Goal: Task Accomplishment & Management: Use online tool/utility

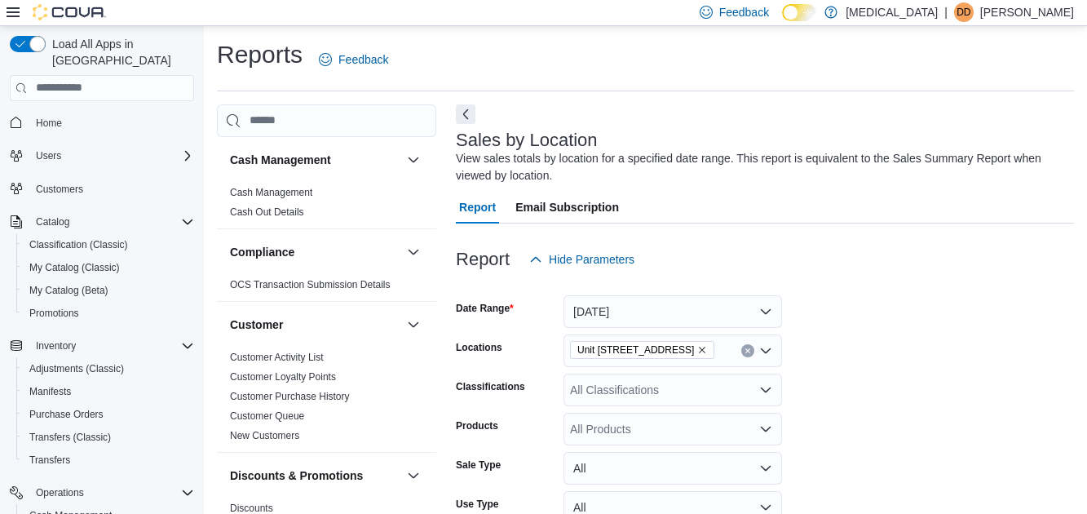
scroll to position [0, 424]
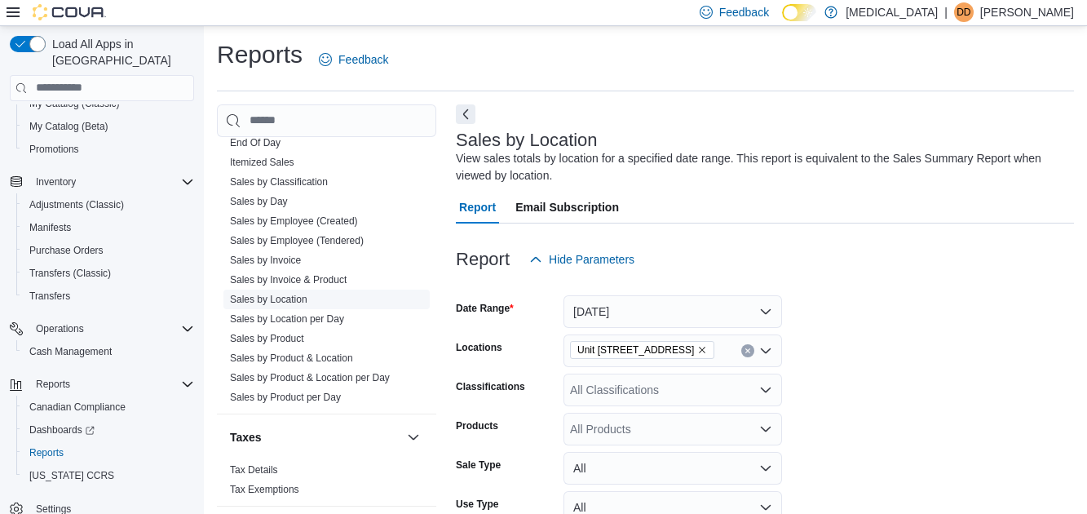
click at [299, 301] on link "Sales by Location" at bounding box center [268, 298] width 77 height 11
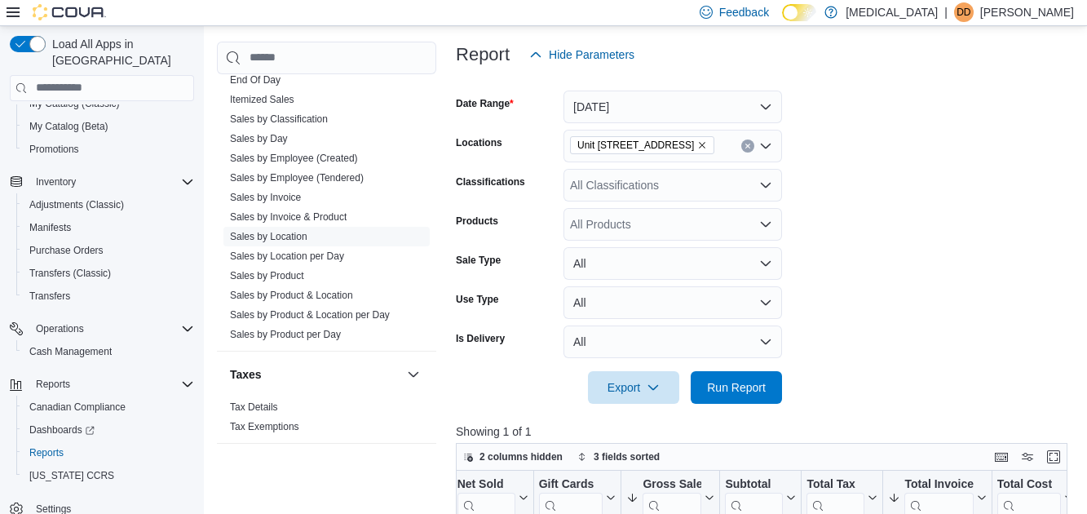
scroll to position [317, 0]
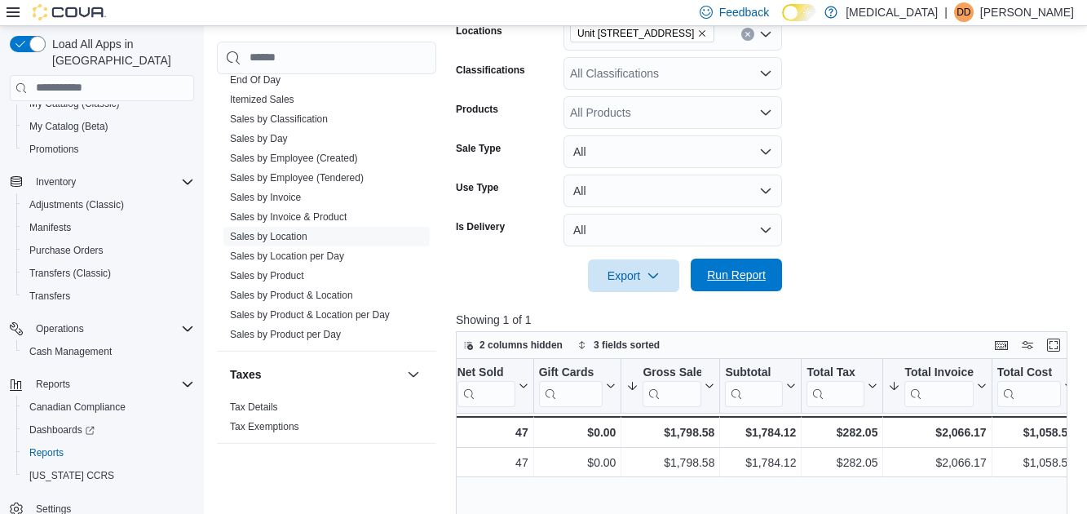
click at [732, 273] on span "Run Report" at bounding box center [736, 275] width 59 height 16
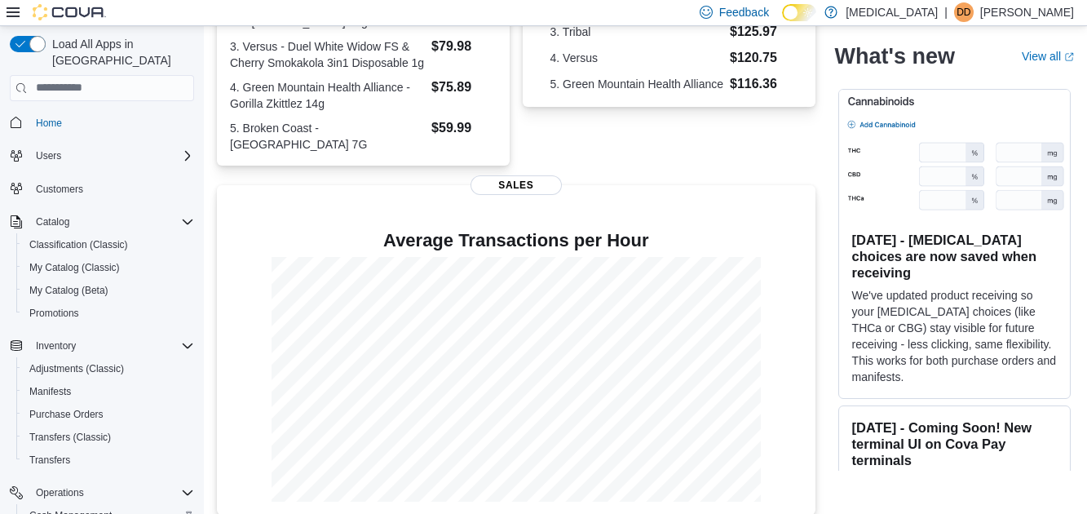
scroll to position [164, 0]
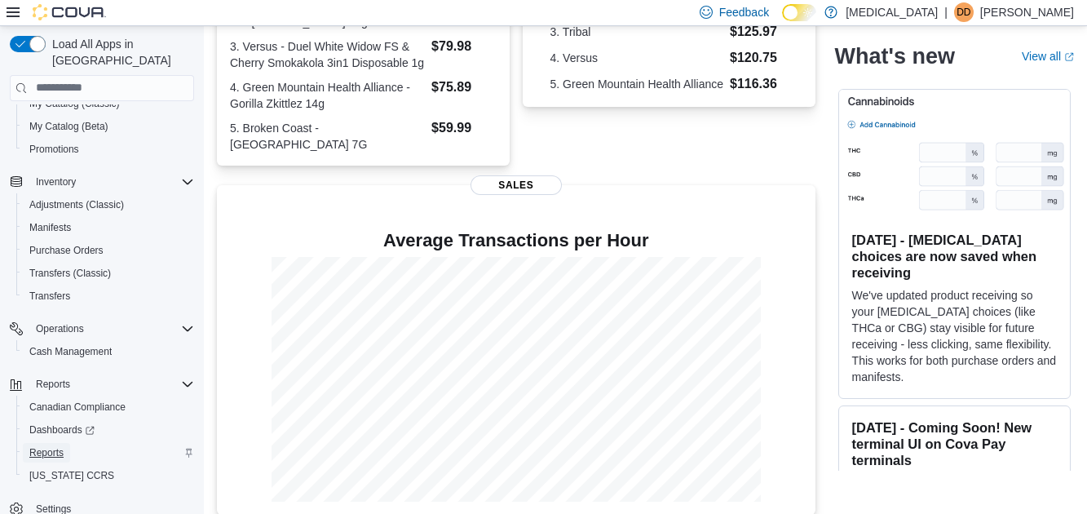
click at [61, 446] on span "Reports" at bounding box center [46, 452] width 34 height 13
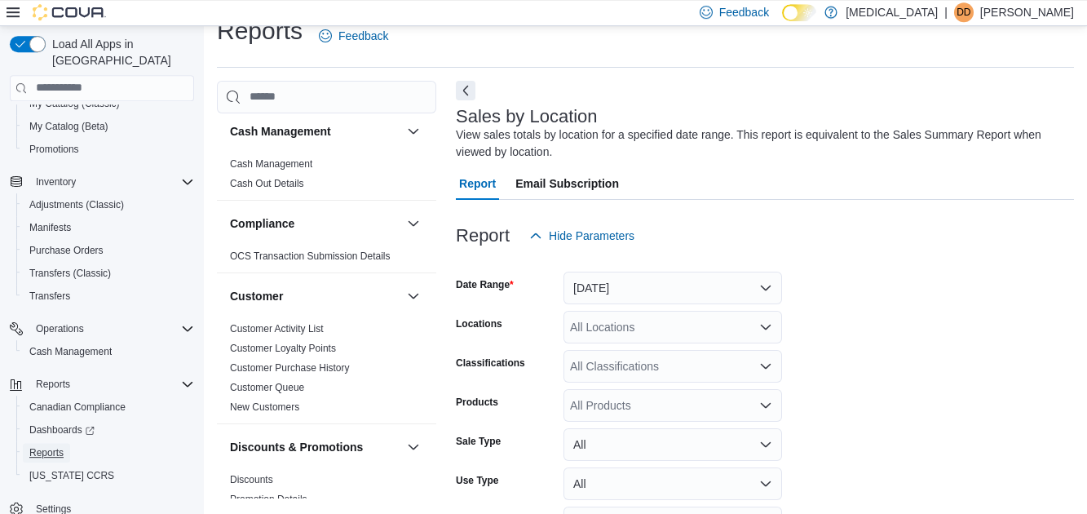
scroll to position [93, 0]
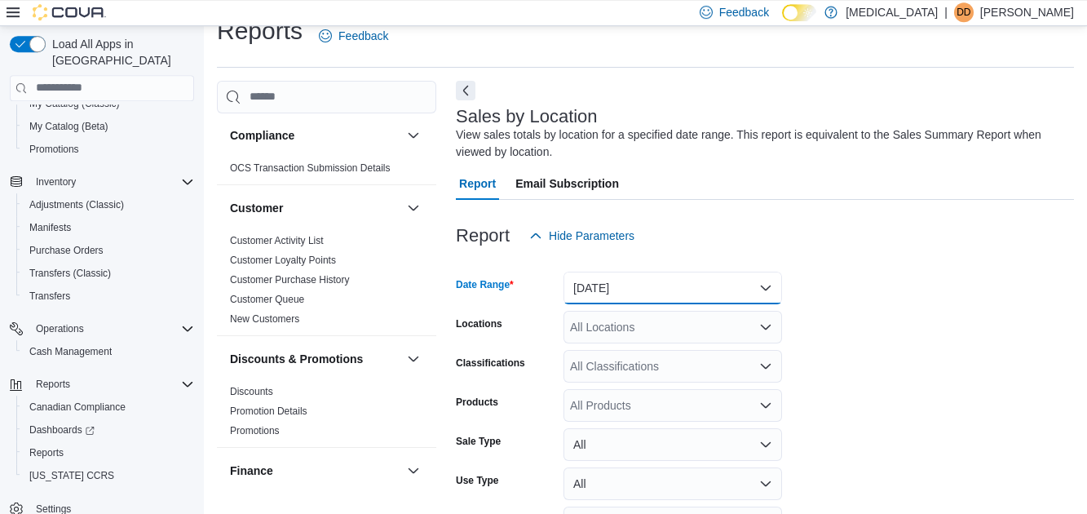
click at [615, 296] on button "[DATE]" at bounding box center [672, 287] width 218 height 33
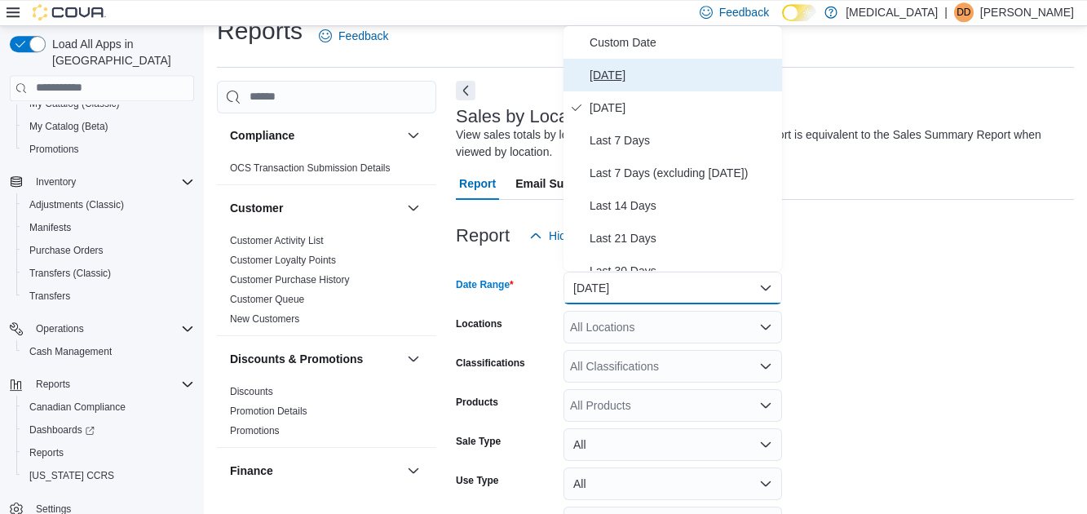
click at [635, 83] on span "[DATE]" at bounding box center [682, 75] width 186 height 20
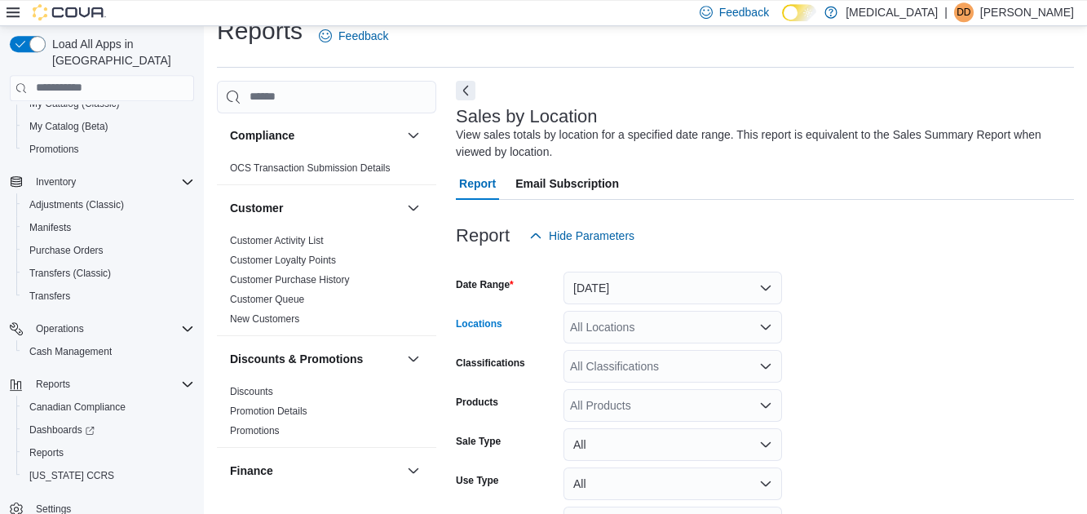
click at [697, 327] on div "All Locations" at bounding box center [672, 327] width 218 height 33
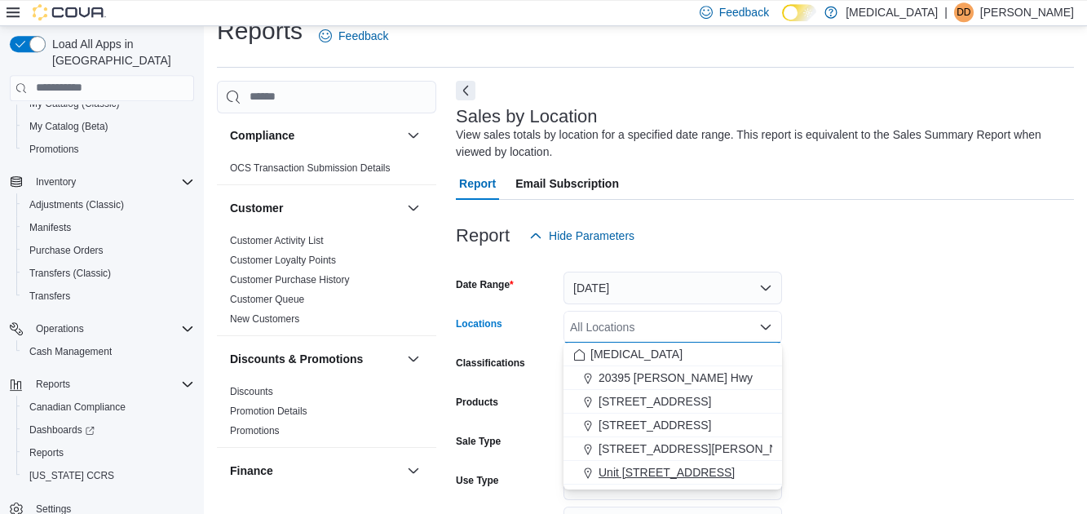
click at [705, 469] on span "Unit [STREET_ADDRESS]" at bounding box center [666, 472] width 136 height 16
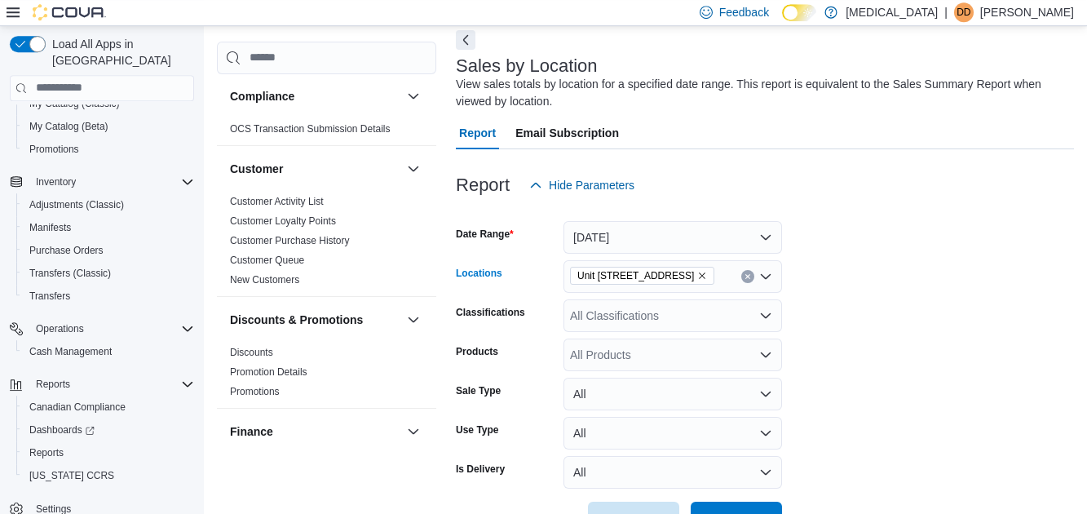
scroll to position [128, 0]
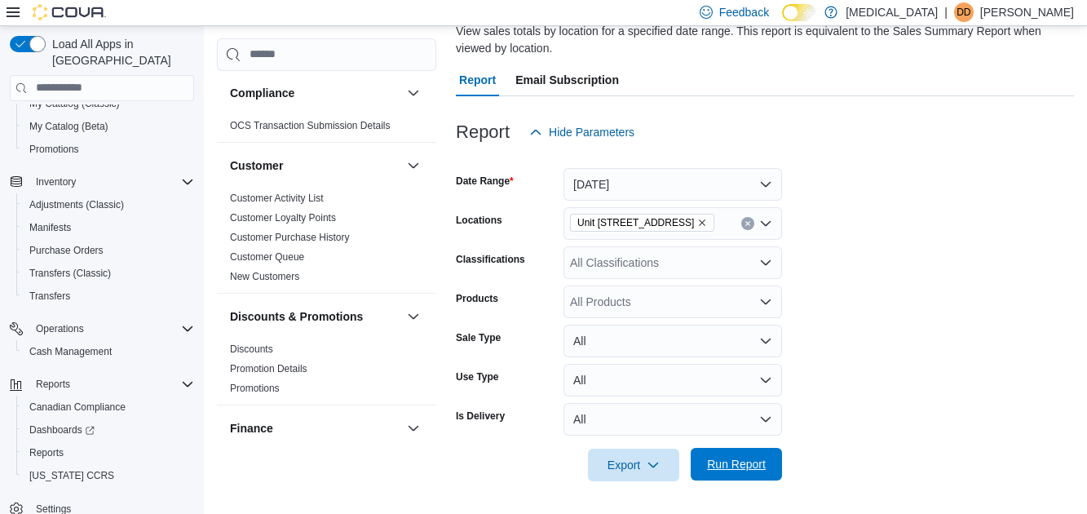
click at [736, 470] on span "Run Report" at bounding box center [736, 464] width 59 height 16
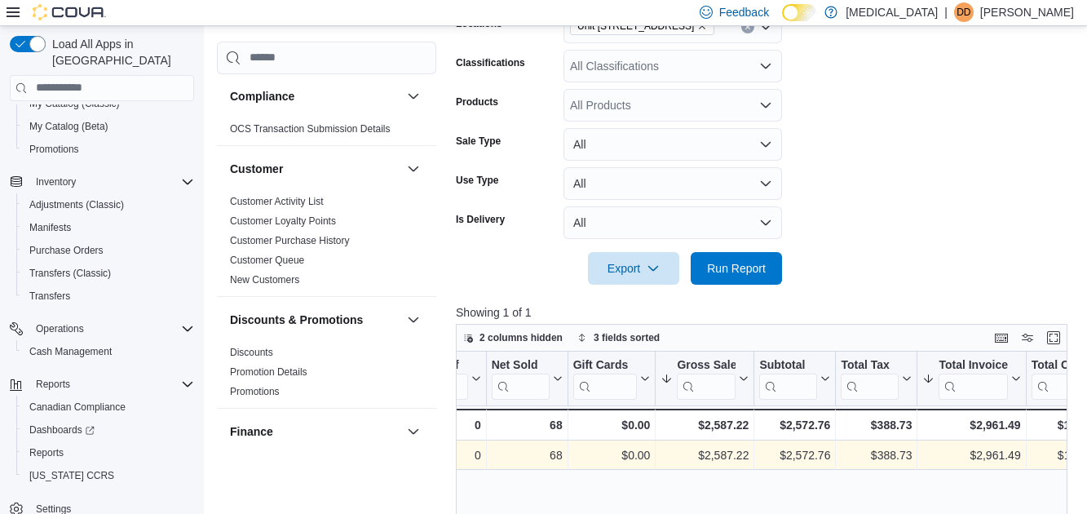
scroll to position [0, 402]
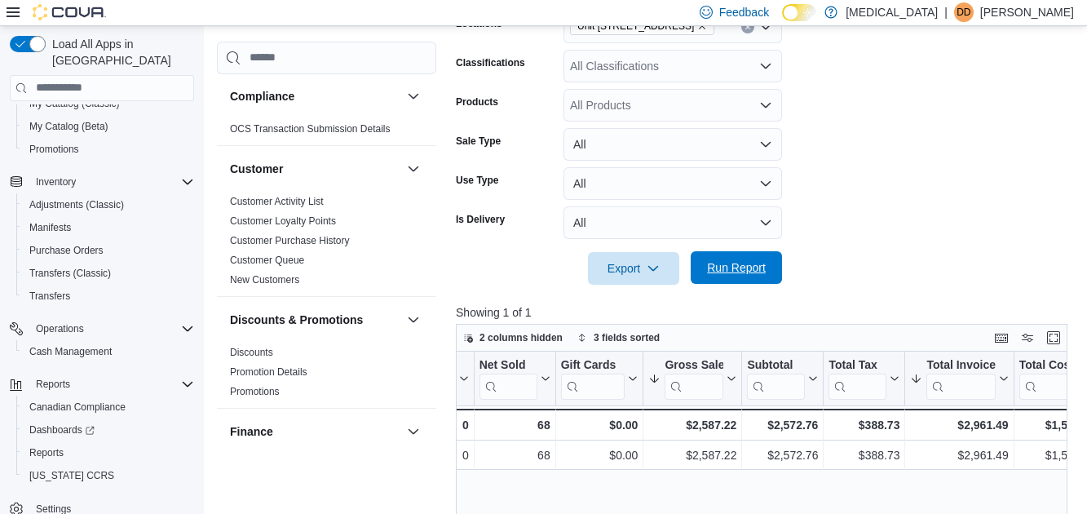
click at [726, 272] on span "Run Report" at bounding box center [736, 267] width 59 height 16
